Goal: Task Accomplishment & Management: Use online tool/utility

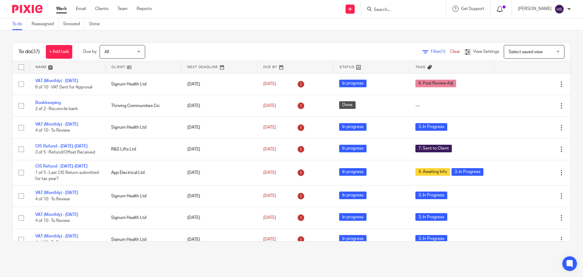
click at [502, 10] on icon at bounding box center [500, 9] width 6 height 6
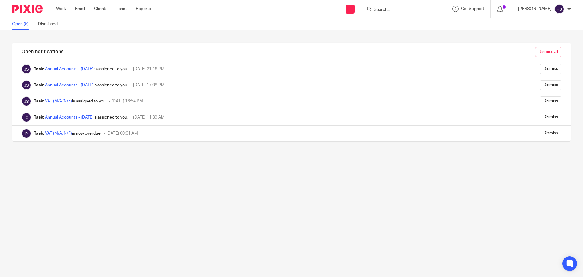
click at [542, 51] on input "Dismiss all" at bounding box center [548, 52] width 26 height 10
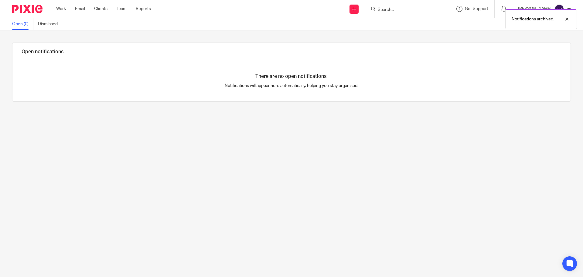
click at [25, 7] on img at bounding box center [27, 9] width 30 height 8
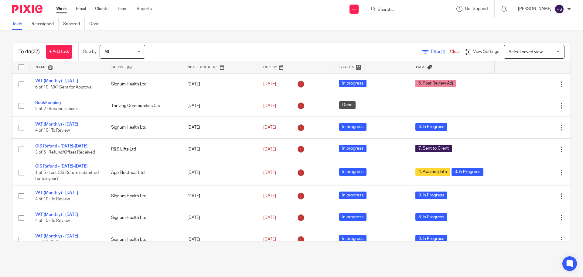
click at [530, 31] on div "To do (37) + Add task Due by All All Today Tomorrow This week Next week This mo…" at bounding box center [291, 141] width 583 height 223
